Goal: Task Accomplishment & Management: Complete application form

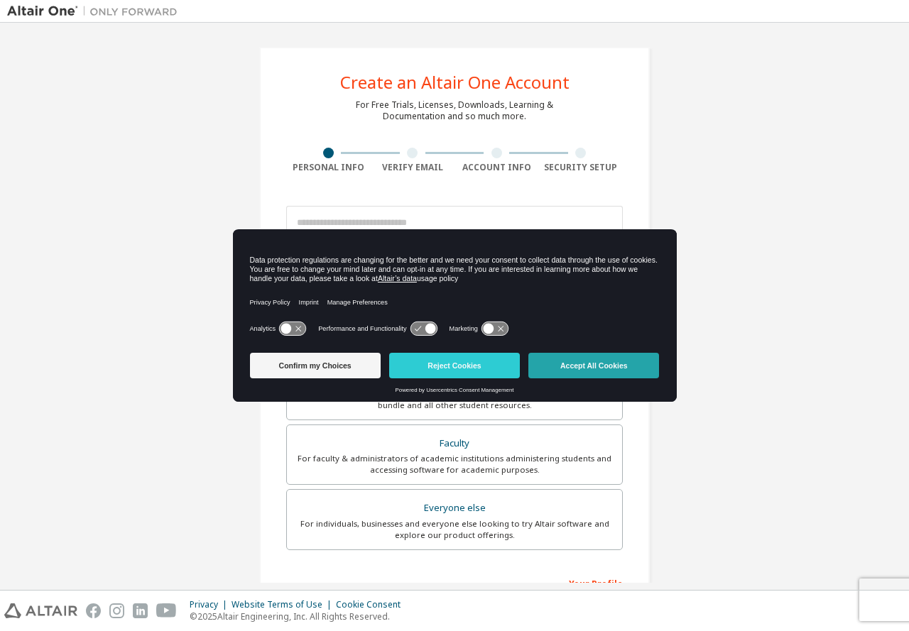
click at [607, 374] on button "Accept All Cookies" at bounding box center [593, 366] width 131 height 26
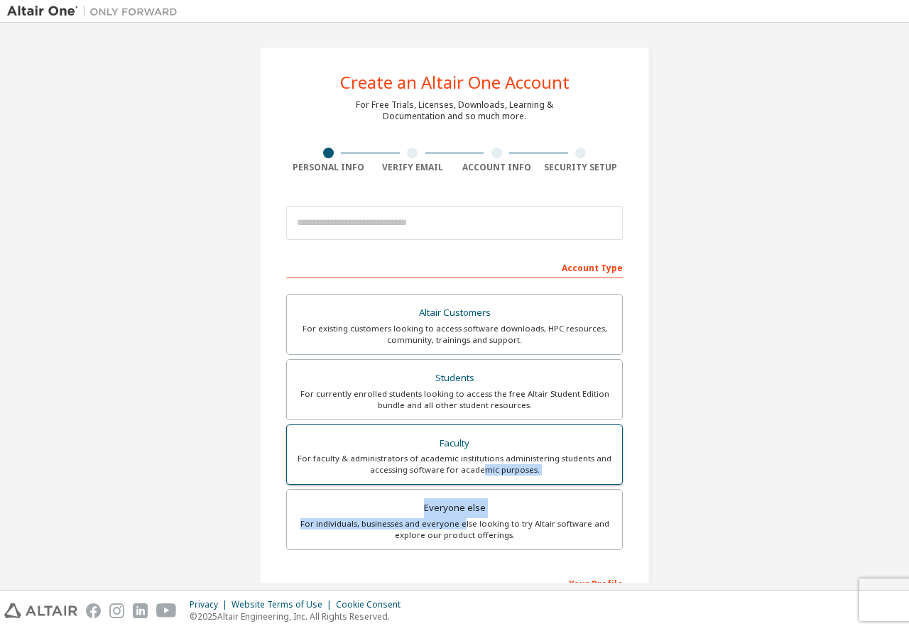
drag, startPoint x: 463, startPoint y: 528, endPoint x: 478, endPoint y: 484, distance: 47.2
click at [478, 484] on div "Altair Customers For existing customers looking to access software downloads, H…" at bounding box center [454, 424] width 337 height 261
click at [728, 483] on div "Create an Altair One Account For Free Trials, Licenses, Downloads, Learning & D…" at bounding box center [454, 406] width 895 height 752
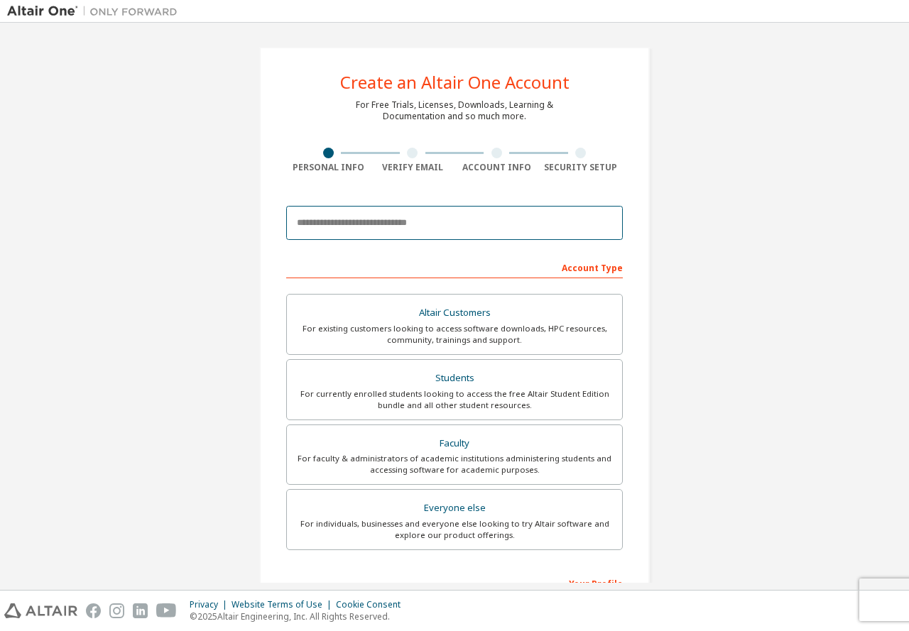
click at [384, 227] on input "email" at bounding box center [454, 223] width 337 height 34
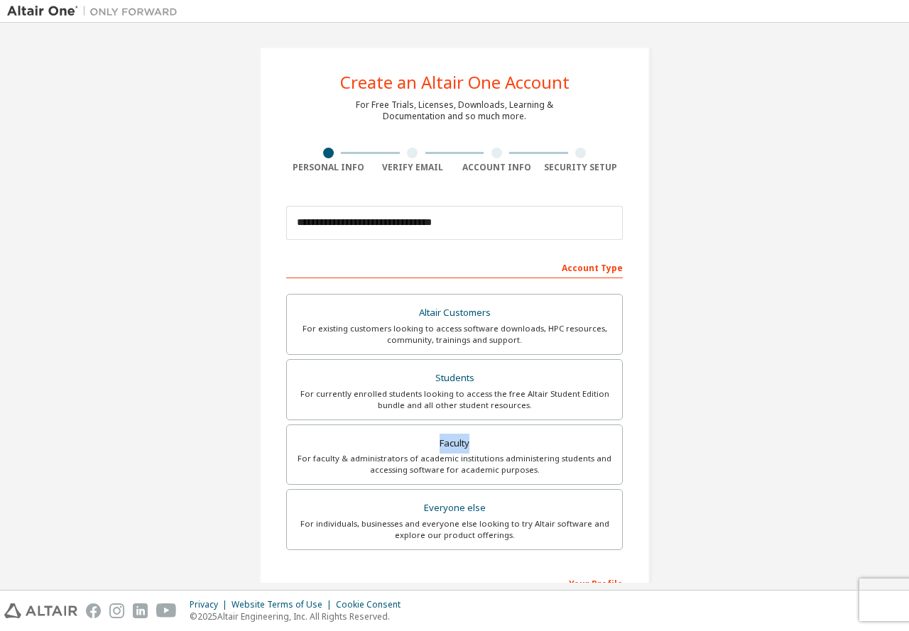
drag, startPoint x: 863, startPoint y: 432, endPoint x: 813, endPoint y: 410, distance: 54.4
click at [824, 411] on div "**********" at bounding box center [454, 406] width 895 height 752
click at [813, 408] on div "**********" at bounding box center [454, 406] width 895 height 752
click at [597, 580] on div "Your Profile" at bounding box center [454, 583] width 337 height 23
drag, startPoint x: 600, startPoint y: 580, endPoint x: 607, endPoint y: 568, distance: 13.7
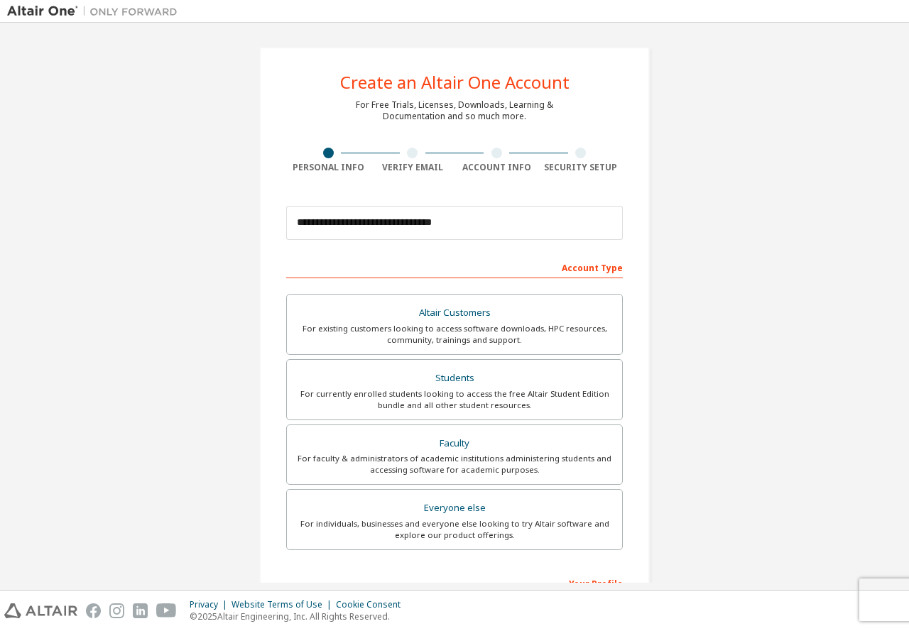
click at [600, 580] on div "Your Profile" at bounding box center [454, 583] width 337 height 23
click at [467, 398] on div "For currently enrolled students looking to access the free Altair Student Editi…" at bounding box center [454, 399] width 318 height 23
click at [474, 398] on div "For currently enrolled students looking to access the free Altair Student Editi…" at bounding box center [454, 399] width 318 height 23
click at [471, 229] on input "**********" at bounding box center [454, 223] width 337 height 34
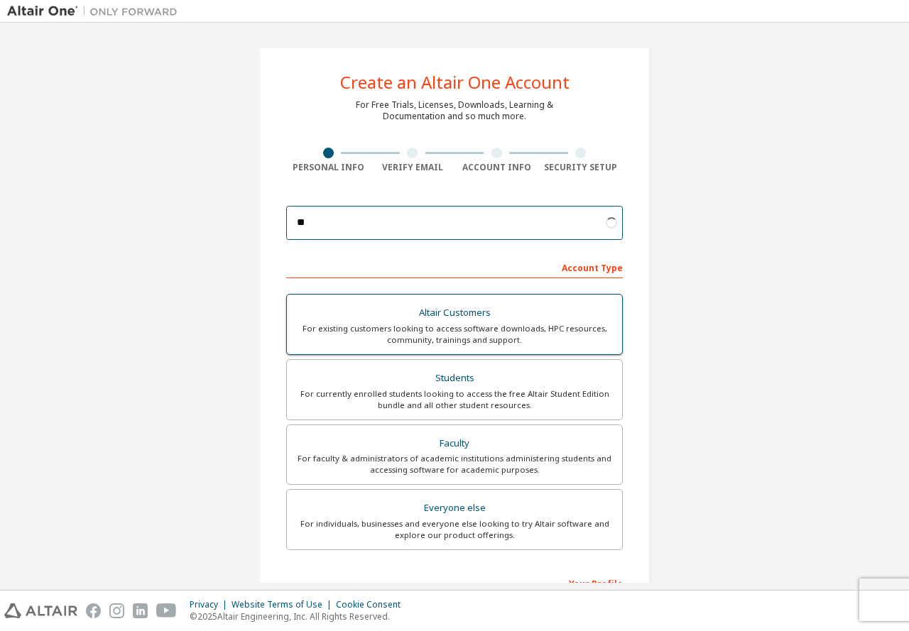
type input "*"
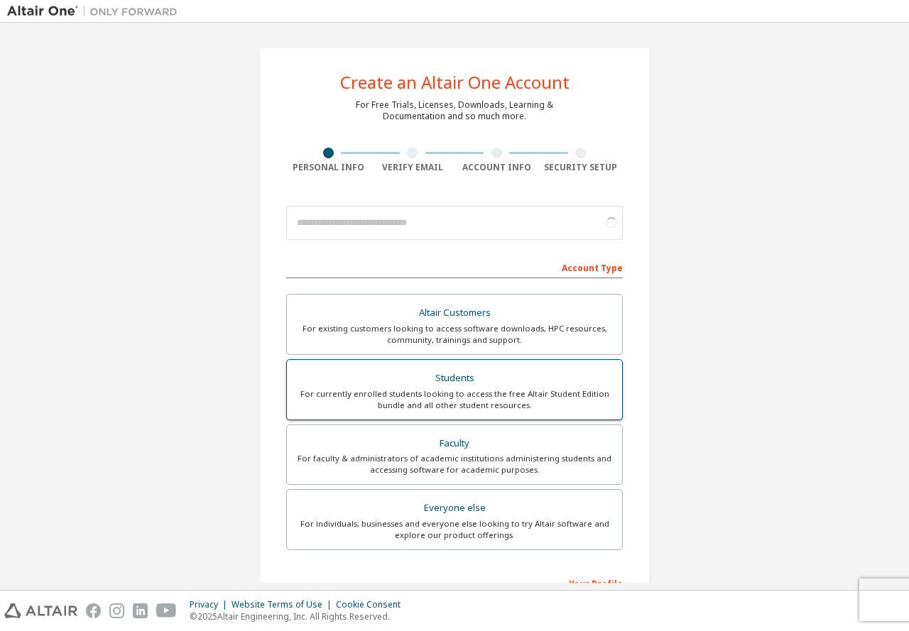
click at [502, 388] on div "For currently enrolled students looking to access the free Altair Student Editi…" at bounding box center [454, 399] width 318 height 23
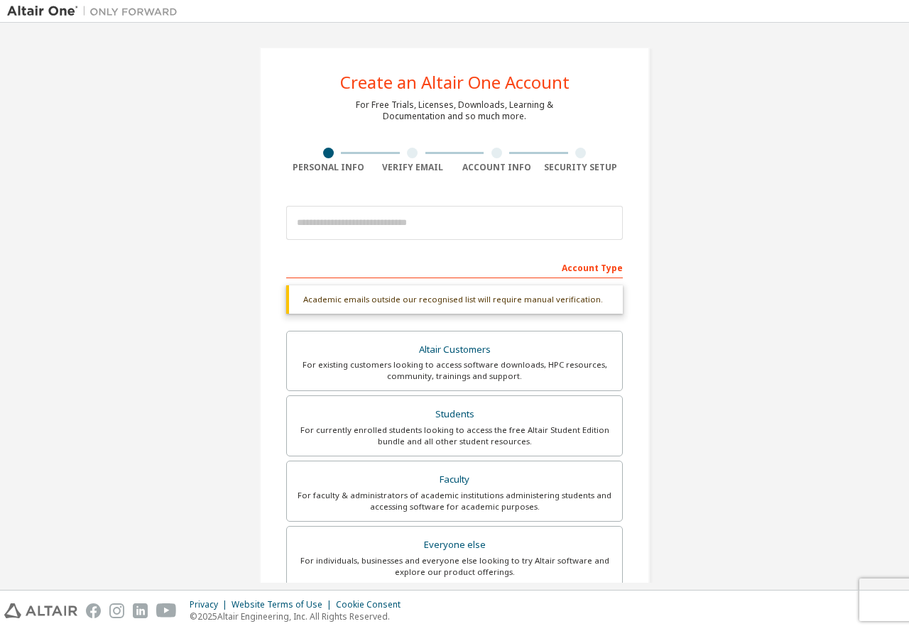
click at [815, 517] on div "Create an Altair One Account For Free Trials, Licenses, Downloads, Learning & D…" at bounding box center [454, 424] width 895 height 789
click at [816, 517] on div "Create an Altair One Account For Free Trials, Licenses, Downloads, Learning & D…" at bounding box center [454, 424] width 895 height 789
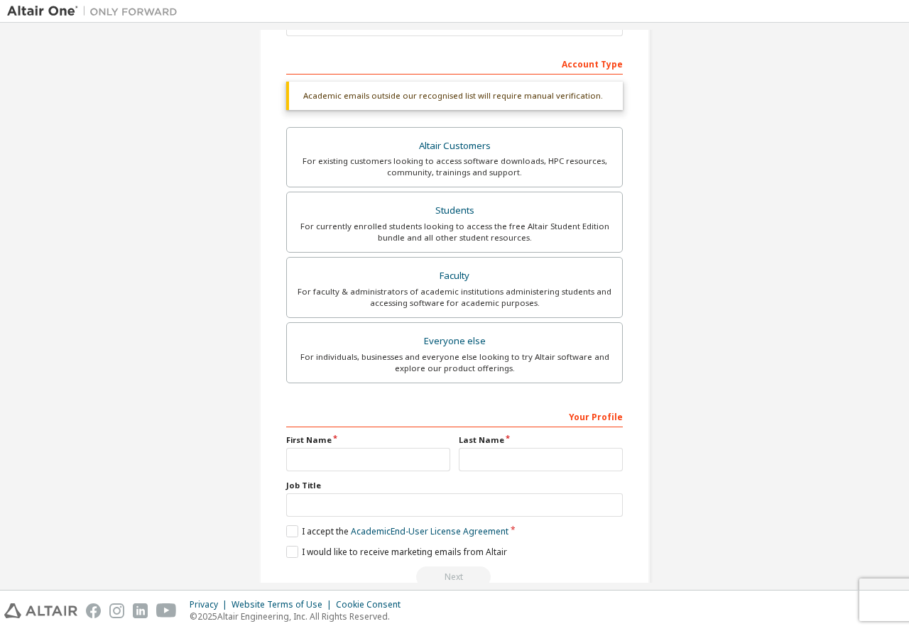
scroll to position [236, 0]
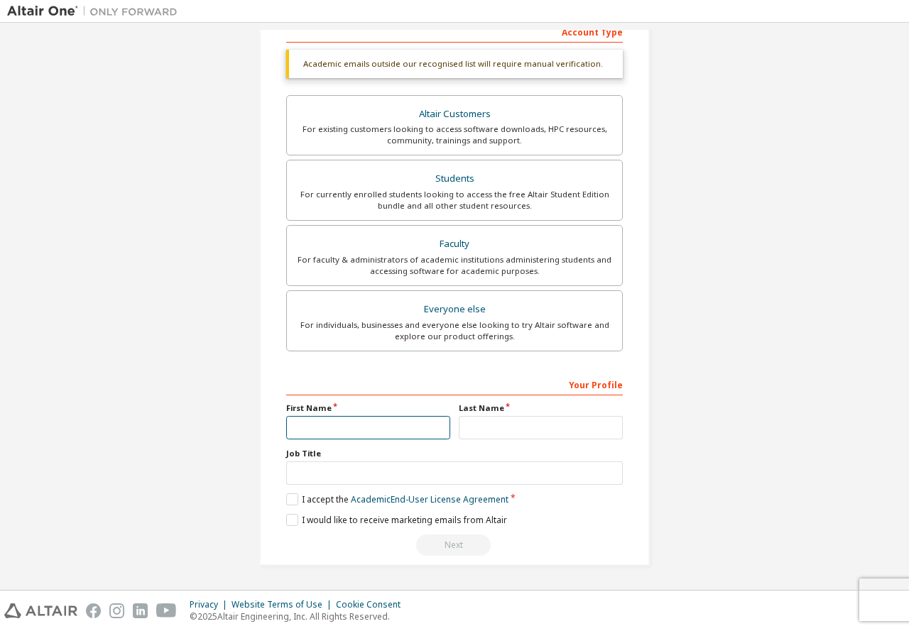
click at [328, 425] on input "text" at bounding box center [368, 427] width 164 height 23
type input "******"
click at [496, 435] on input "text" at bounding box center [541, 427] width 164 height 23
type input "*******"
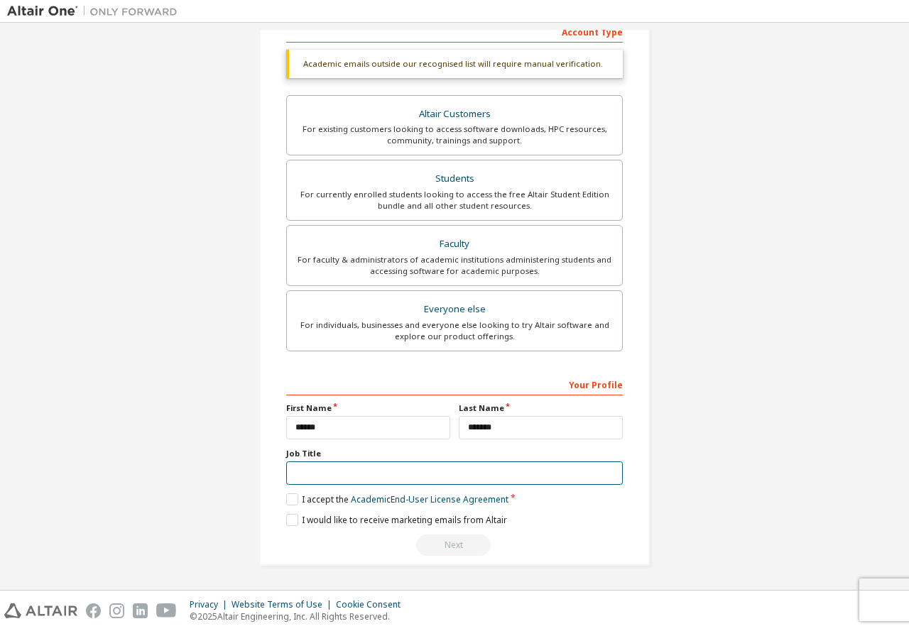
click at [308, 474] on input "text" at bounding box center [454, 473] width 337 height 23
click at [302, 475] on input "text" at bounding box center [454, 473] width 337 height 23
type input "*******"
click at [288, 499] on label "I accept the Academic End-User License Agreement" at bounding box center [397, 500] width 222 height 12
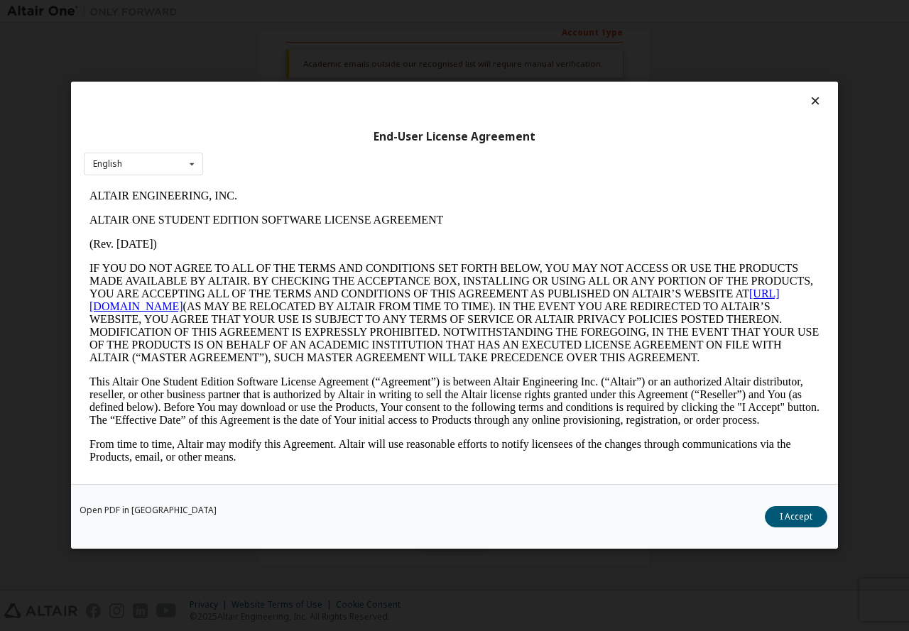
scroll to position [0, 0]
click at [816, 99] on icon at bounding box center [815, 100] width 15 height 13
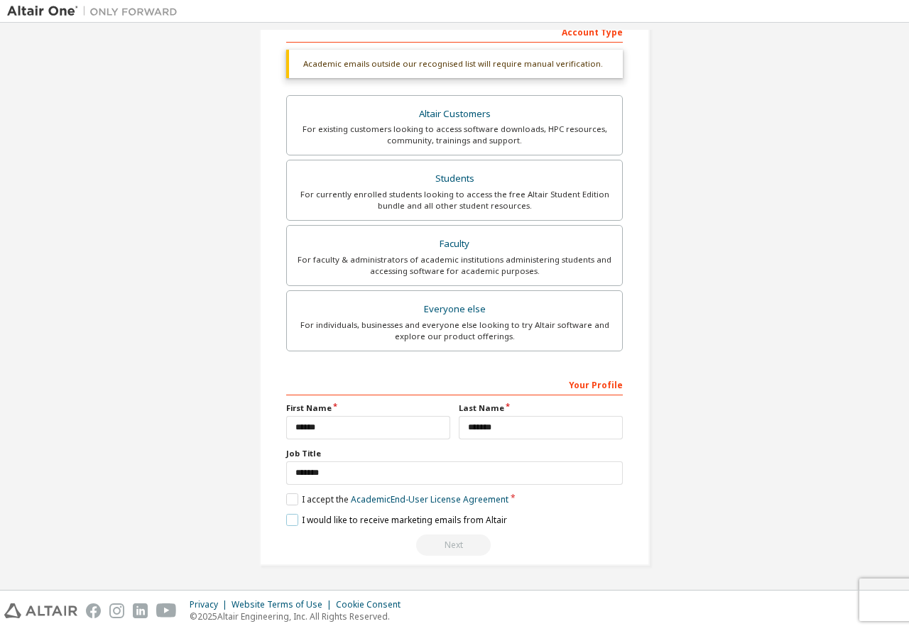
click at [287, 521] on label "I would like to receive marketing emails from Altair" at bounding box center [396, 520] width 221 height 12
click at [293, 498] on label "I accept the Academic End-User License Agreement" at bounding box center [397, 500] width 222 height 12
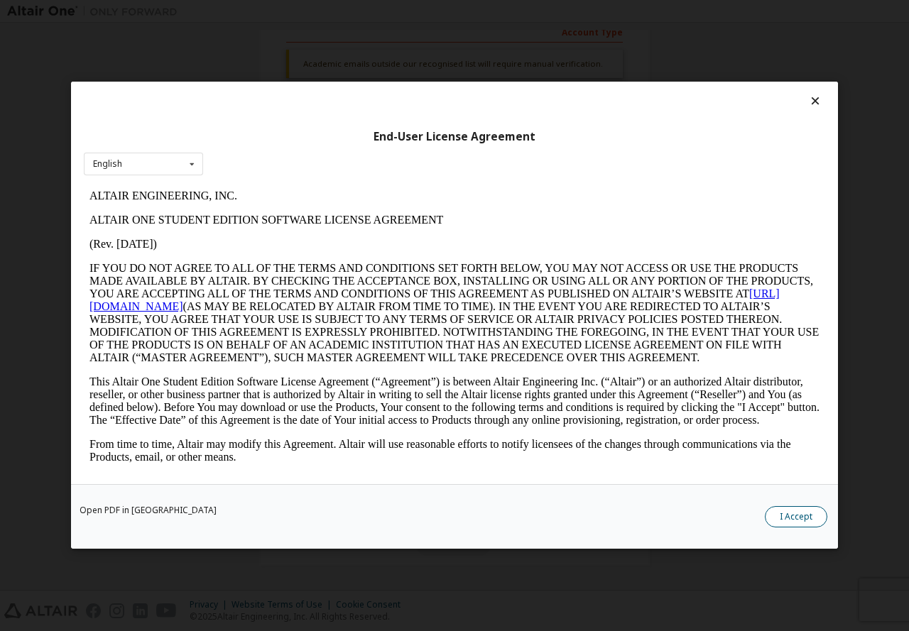
click at [814, 513] on button "I Accept" at bounding box center [796, 517] width 63 height 21
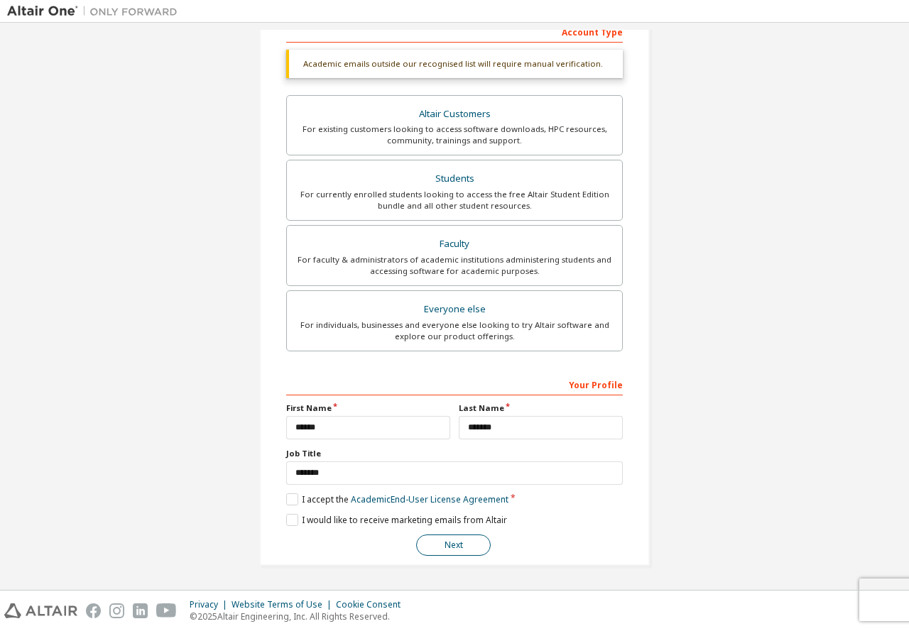
click at [442, 537] on button "Next" at bounding box center [453, 545] width 75 height 21
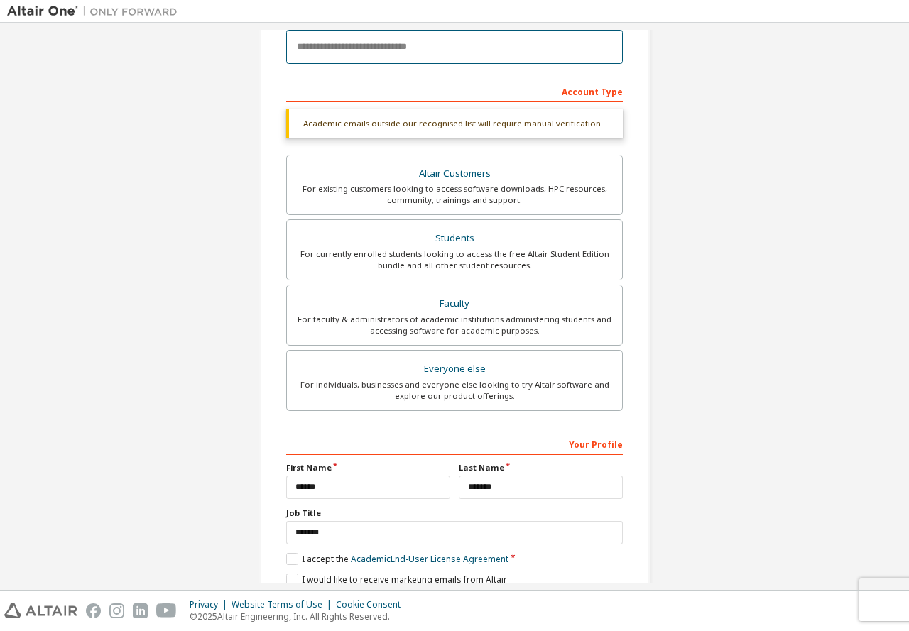
click at [341, 54] on input "email" at bounding box center [454, 47] width 337 height 34
type input "**********"
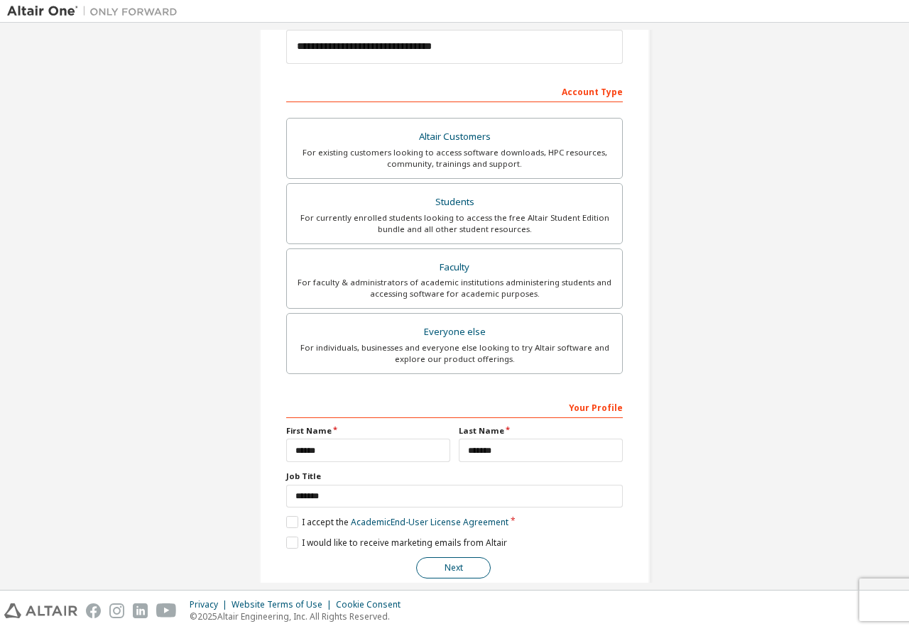
click at [463, 571] on button "Next" at bounding box center [453, 568] width 75 height 21
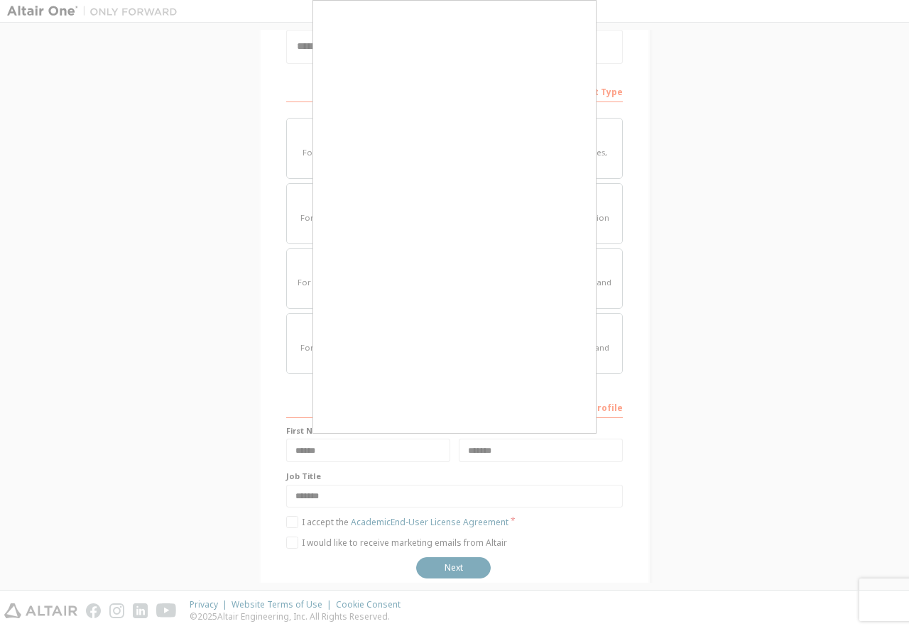
click at [710, 420] on div at bounding box center [454, 315] width 909 height 631
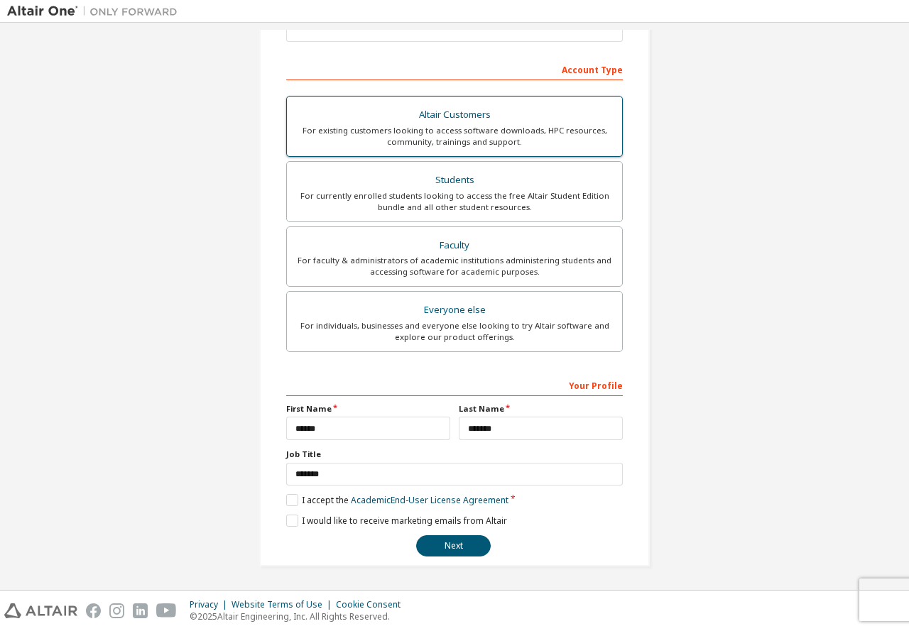
scroll to position [199, 0]
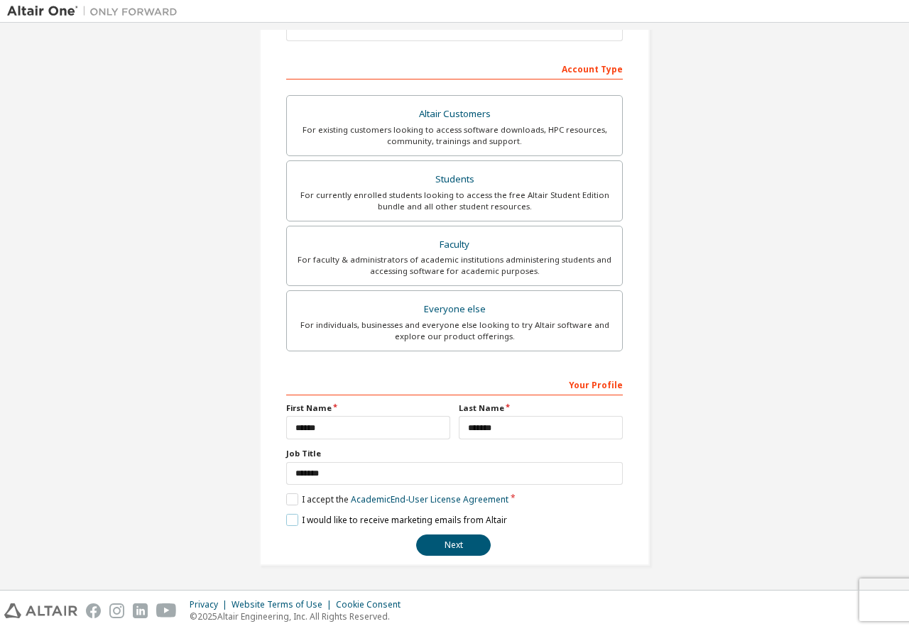
click at [291, 519] on label "I would like to receive marketing emails from Altair" at bounding box center [396, 520] width 221 height 12
click at [438, 548] on button "Next" at bounding box center [453, 545] width 75 height 21
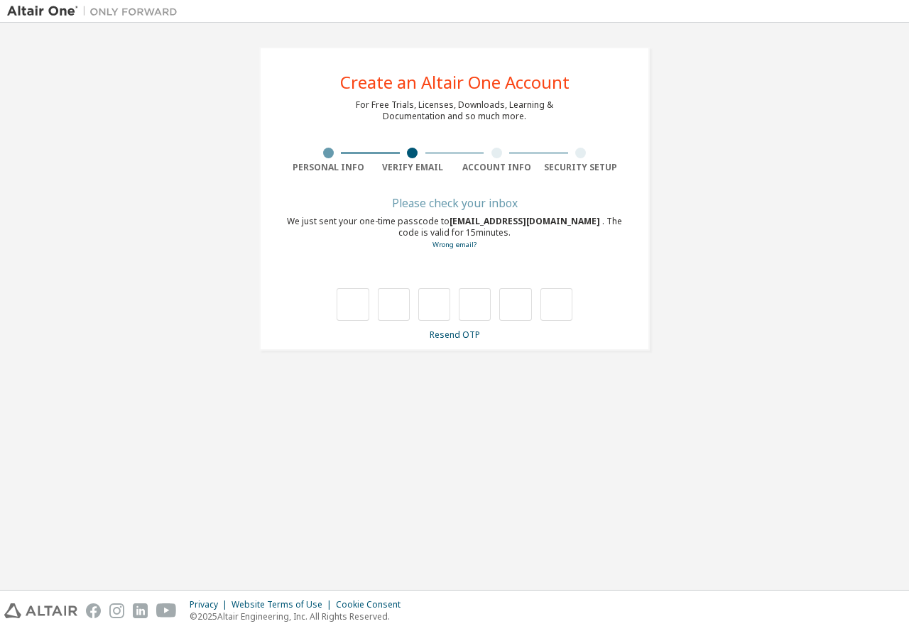
type input "*"
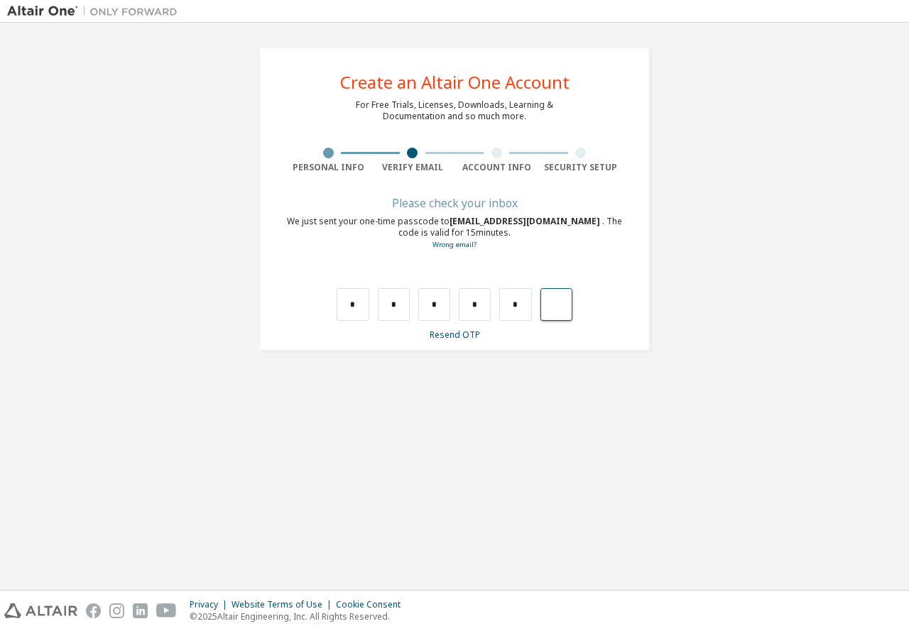
type input "*"
